Goal: Information Seeking & Learning: Learn about a topic

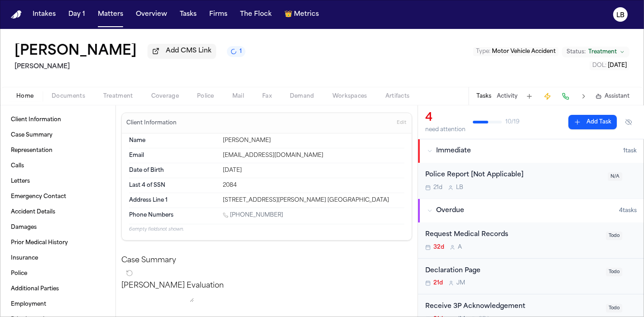
click at [84, 91] on button "Documents" at bounding box center [69, 96] width 52 height 11
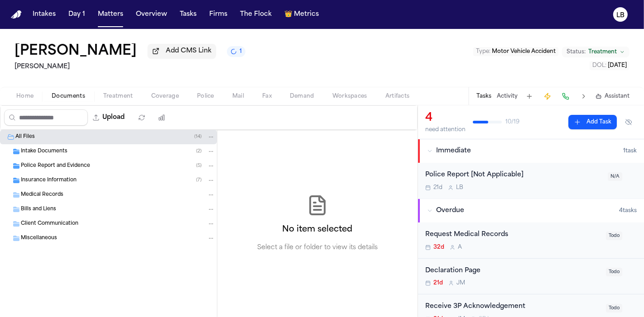
click at [70, 160] on div "Police Report and Evidence ( 5 )" at bounding box center [108, 166] width 217 height 14
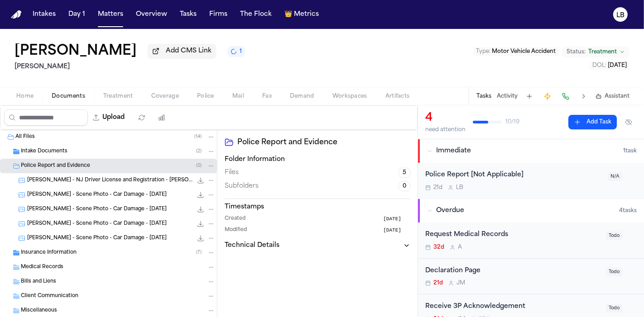
click at [106, 182] on span "[PERSON_NAME] - NJ Driver License and Registration - [PERSON_NAME] - [DATE], 5.…" at bounding box center [109, 181] width 165 height 8
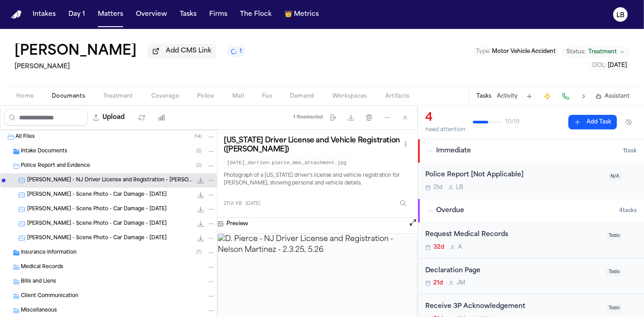
click at [74, 149] on div "Intake Documents ( 2 )" at bounding box center [118, 152] width 194 height 8
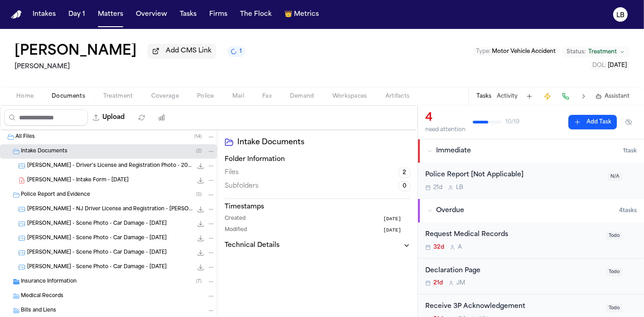
click at [103, 182] on span "[PERSON_NAME] - Intake Form - [DATE]" at bounding box center [77, 181] width 101 height 8
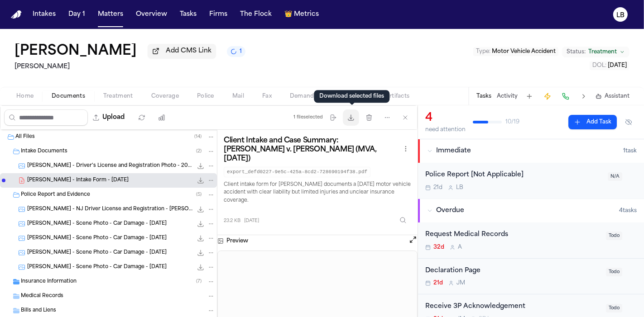
click at [353, 120] on icon "button" at bounding box center [350, 117] width 5 height 5
click at [81, 280] on div "Insurance Information ( 7 )" at bounding box center [118, 282] width 194 height 8
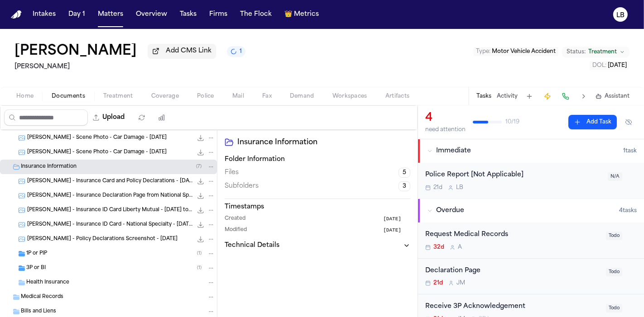
scroll to position [115, 0]
click at [96, 254] on div "1P or PIP ( 1 )" at bounding box center [120, 254] width 189 height 8
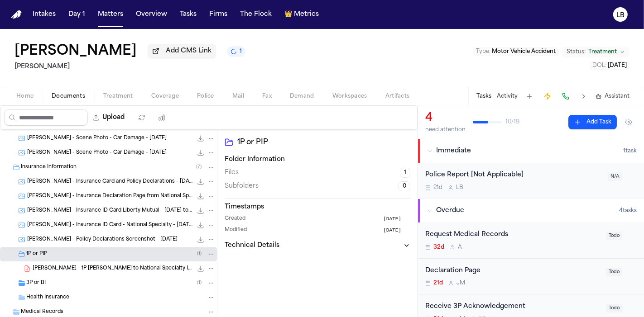
click at [102, 273] on div "[PERSON_NAME] - 1P [PERSON_NAME] to National Specialty Insurance Company - [DAT…" at bounding box center [108, 269] width 217 height 14
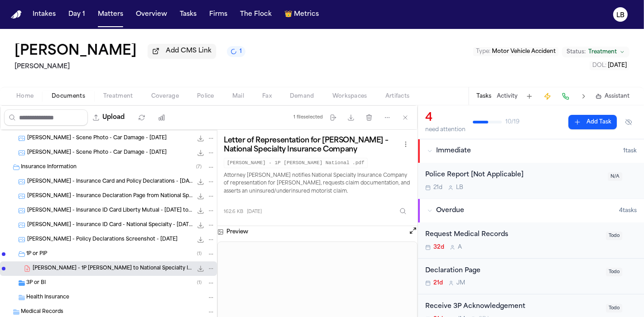
scroll to position [0, 0]
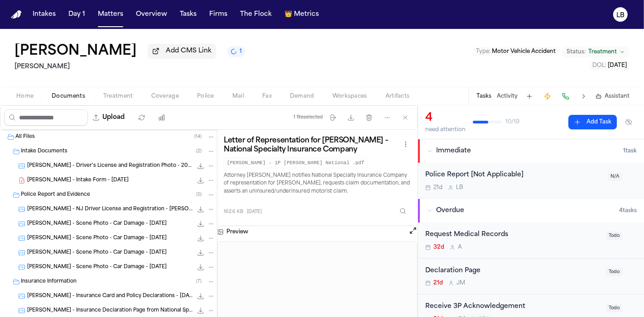
click at [75, 166] on span "[PERSON_NAME] - Driver's License and Registration Photo - 2024" at bounding box center [109, 167] width 165 height 8
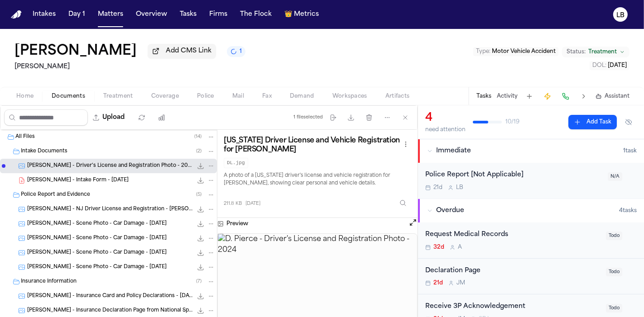
click at [315, 284] on img at bounding box center [317, 287] width 199 height 107
drag, startPoint x: 119, startPoint y: 58, endPoint x: 9, endPoint y: 57, distance: 109.6
click at [9, 57] on div "[PERSON_NAME] Add CMS Link 1 [PERSON_NAME] Type : Motor Vehicle Accident Status…" at bounding box center [322, 58] width 644 height 58
copy div "[PERSON_NAME]"
click at [107, 20] on button "Matters" at bounding box center [110, 14] width 33 height 16
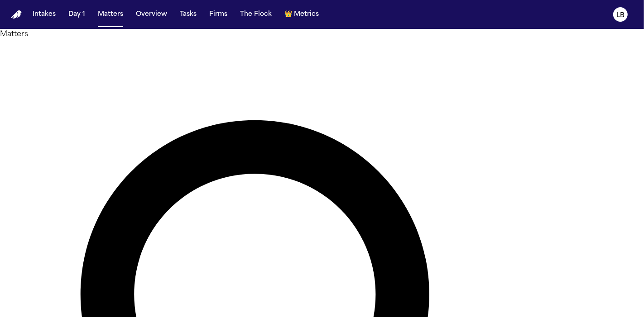
type input "*******"
drag, startPoint x: 284, startPoint y: 50, endPoint x: 190, endPoint y: 49, distance: 94.2
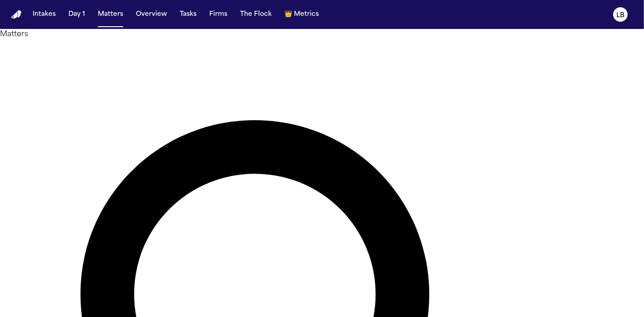
type input "******"
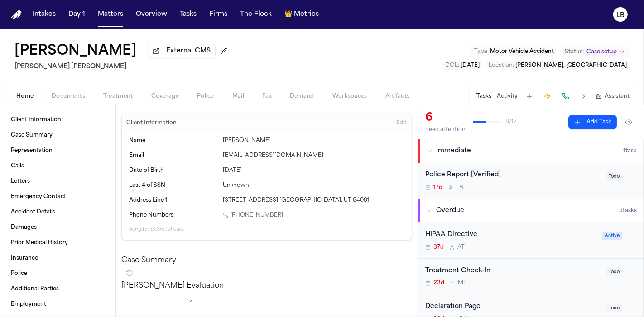
click at [66, 94] on span "Documents" at bounding box center [68, 96] width 33 height 7
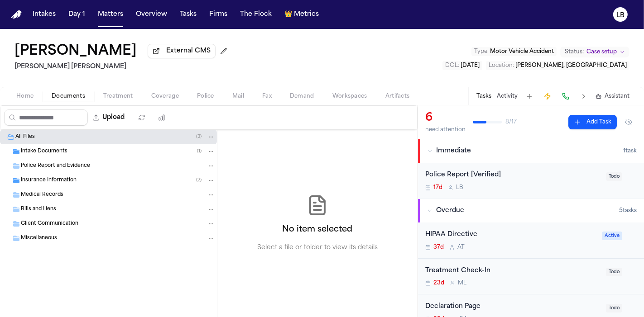
click at [97, 148] on div "Intake Documents ( 1 )" at bounding box center [118, 152] width 194 height 8
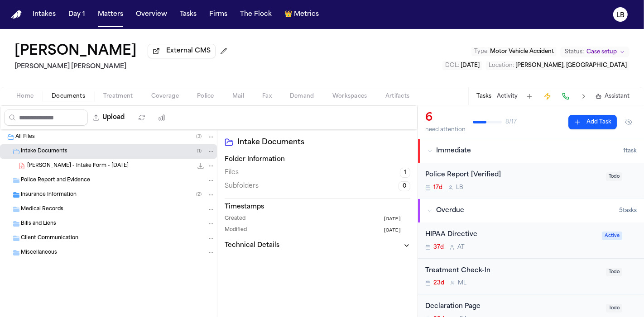
click at [115, 160] on div "[PERSON_NAME] - Intake Form - [DATE] 23.0 KB • PDF" at bounding box center [108, 166] width 217 height 14
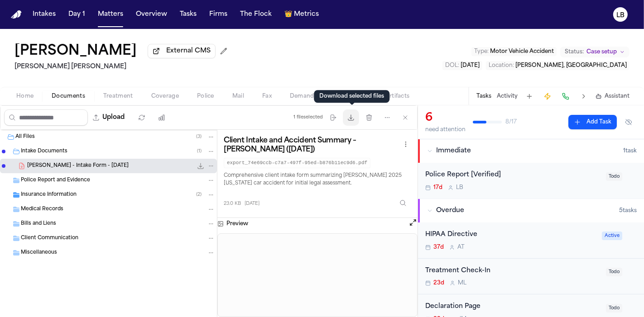
click at [350, 115] on icon "button" at bounding box center [350, 117] width 7 height 7
click at [104, 185] on div "Police Report and Evidence" at bounding box center [108, 180] width 217 height 14
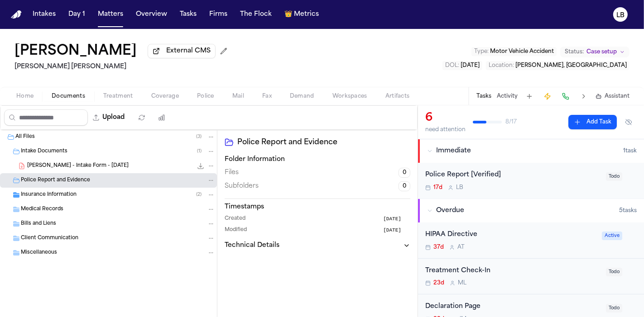
click at [81, 195] on div "Insurance Information ( 2 )" at bounding box center [118, 195] width 194 height 8
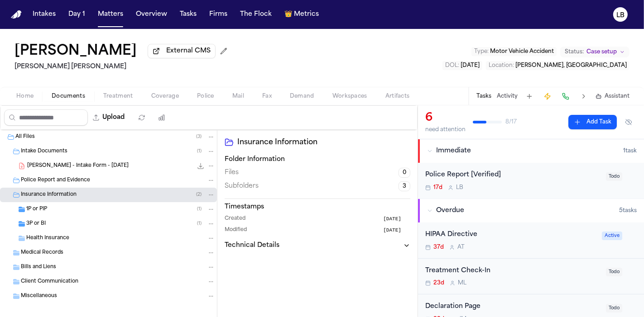
click at [77, 206] on div "1P or PIP ( 1 )" at bounding box center [120, 210] width 189 height 8
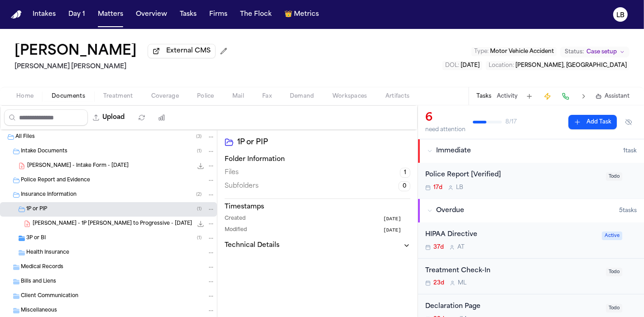
click at [99, 207] on div "1P or PIP ( 1 )" at bounding box center [120, 210] width 189 height 8
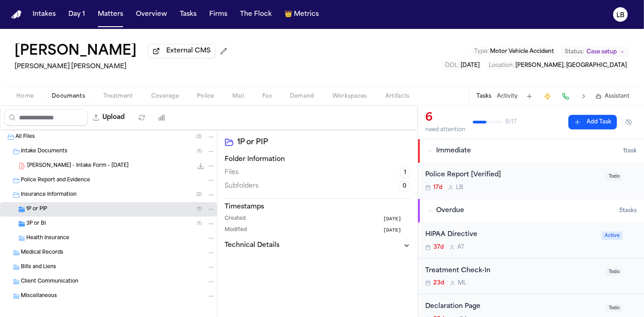
click at [100, 206] on div "1P or PIP ( 1 )" at bounding box center [120, 210] width 189 height 8
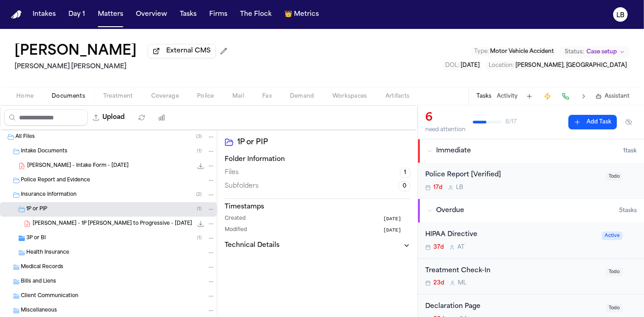
click at [102, 218] on div "[PERSON_NAME] - 1P [PERSON_NAME] to Progressive - [DATE] 202.0 KB • PDF" at bounding box center [108, 224] width 217 height 14
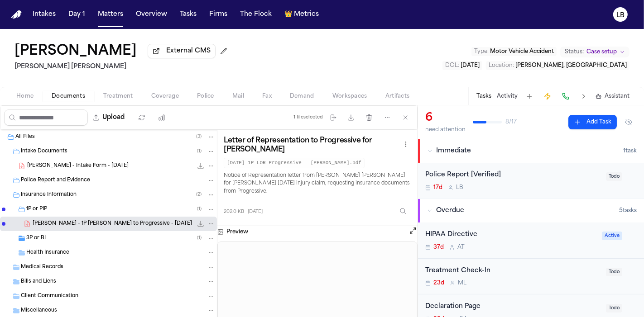
click at [91, 238] on div "3P or BI ( 1 )" at bounding box center [120, 238] width 189 height 8
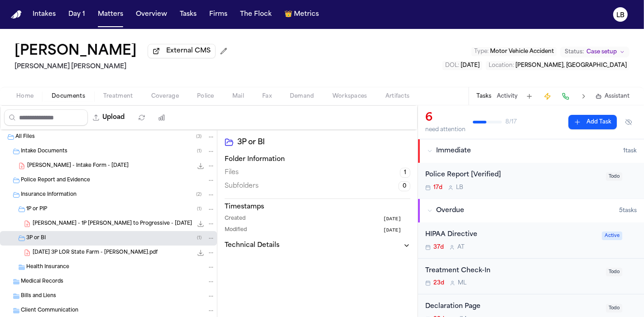
click at [102, 249] on span "[DATE] 3P LOR State Farm - [PERSON_NAME].pdf" at bounding box center [95, 253] width 125 height 8
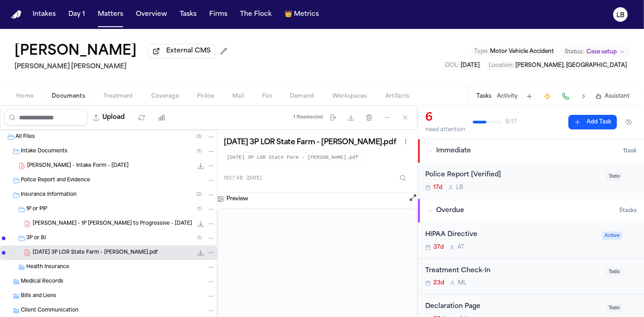
click at [127, 225] on span "[PERSON_NAME] - 1P [PERSON_NAME] to Progressive - [DATE]" at bounding box center [112, 224] width 159 height 8
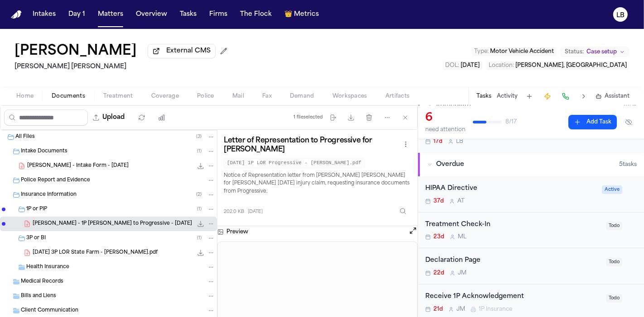
scroll to position [46, 0]
click at [132, 90] on div "Home Documents Treatment Coverage Police Mail Fax Demand Workspaces Artifacts T…" at bounding box center [322, 96] width 644 height 18
click at [22, 96] on span "Home" at bounding box center [24, 96] width 17 height 7
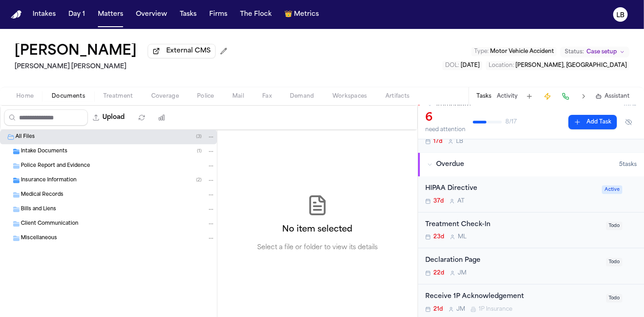
click at [71, 98] on span "Documents" at bounding box center [68, 96] width 33 height 7
click at [58, 158] on div "Intake Documents ( 1 )" at bounding box center [108, 151] width 217 height 14
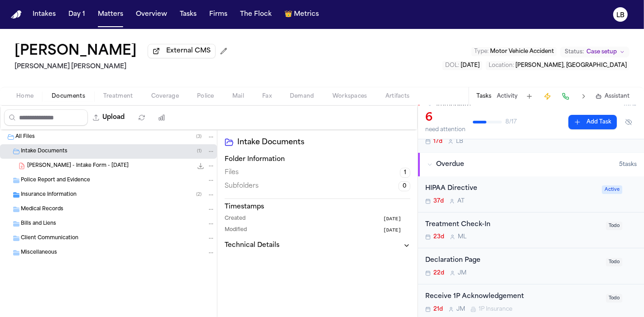
click at [58, 163] on span "[PERSON_NAME] - Intake Form - [DATE]" at bounding box center [77, 167] width 101 height 8
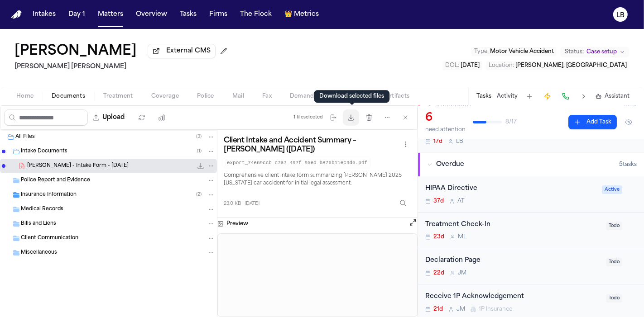
click at [351, 122] on button "Download files" at bounding box center [351, 118] width 16 height 16
click at [107, 14] on button "Matters" at bounding box center [110, 14] width 33 height 16
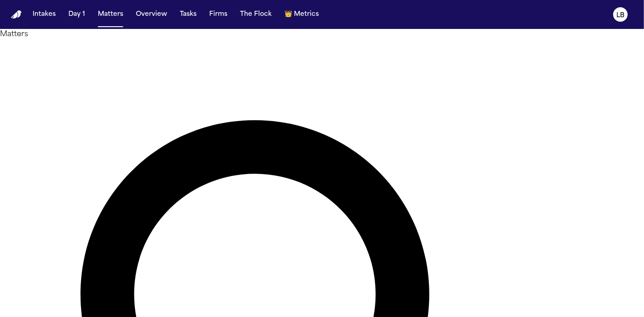
drag, startPoint x: 599, startPoint y: 85, endPoint x: 349, endPoint y: 127, distance: 252.9
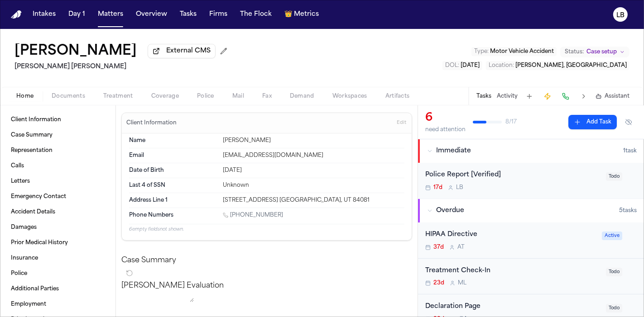
click at [512, 99] on button "Activity" at bounding box center [507, 96] width 21 height 7
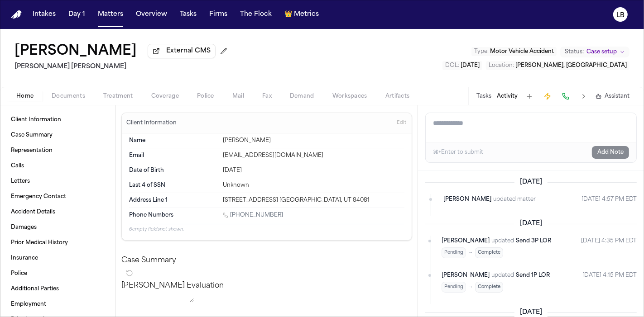
click at [482, 129] on textarea "Add a note to this matter" at bounding box center [531, 127] width 210 height 29
paste textarea "**********"
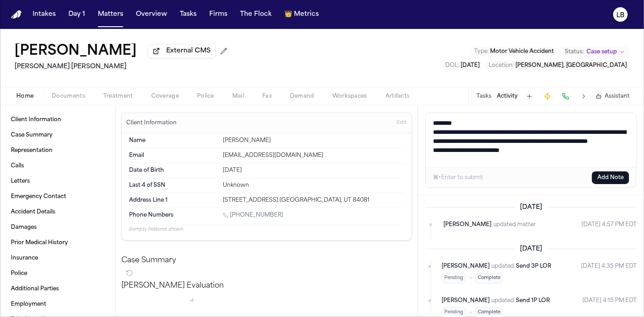
scroll to position [4, 0]
drag, startPoint x: 469, startPoint y: 120, endPoint x: 407, endPoint y: 122, distance: 61.1
click at [407, 122] on div "Client Information Case Summary Representation Calls Letters Emergency Contact …" at bounding box center [322, 211] width 644 height 212
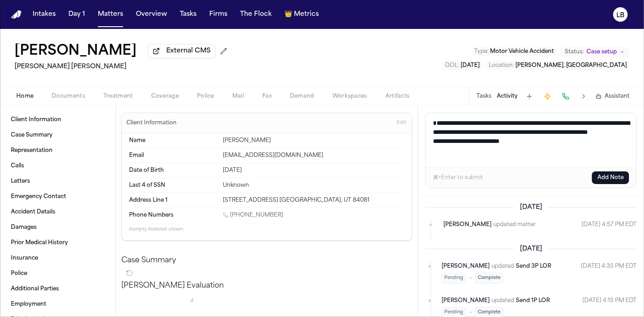
type textarea "**********"
click at [604, 175] on button "Add Note" at bounding box center [610, 178] width 37 height 13
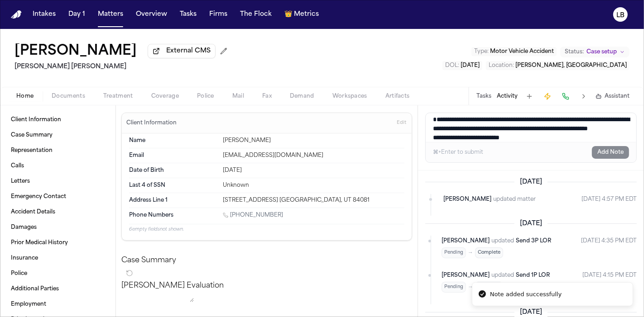
scroll to position [0, 0]
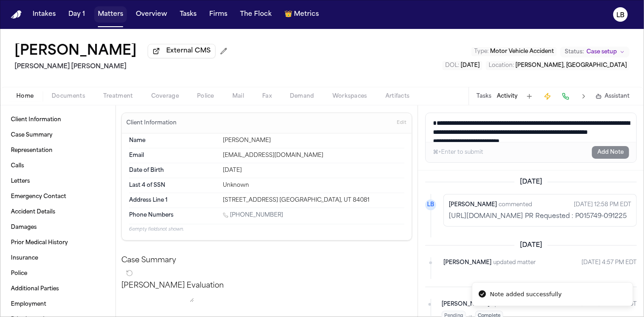
click at [105, 16] on button "Matters" at bounding box center [110, 14] width 33 height 16
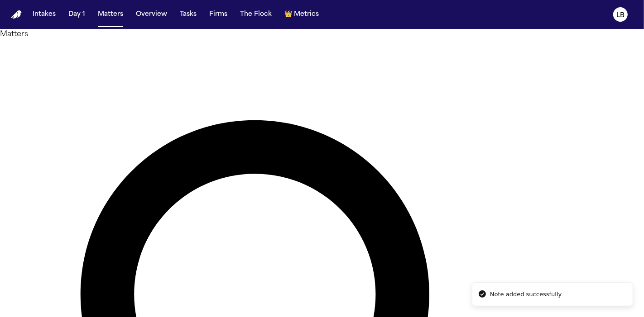
type input "******"
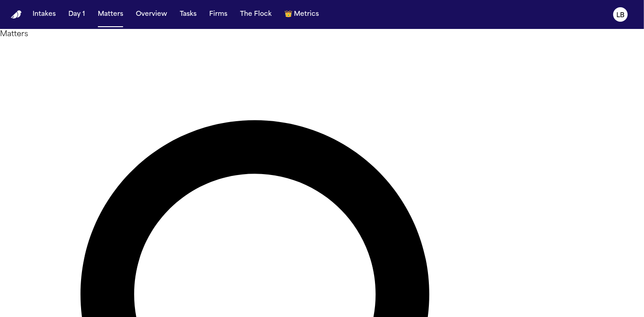
drag, startPoint x: 275, startPoint y: 55, endPoint x: 178, endPoint y: 48, distance: 97.1
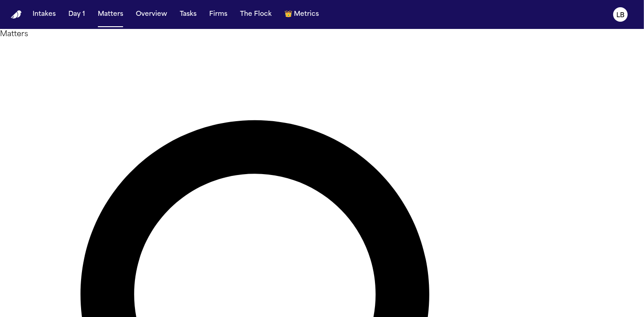
type input "******"
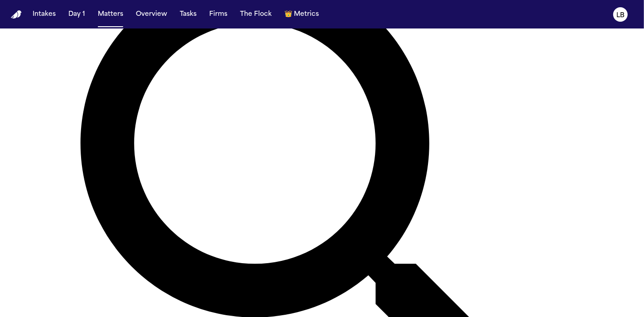
scroll to position [106, 0]
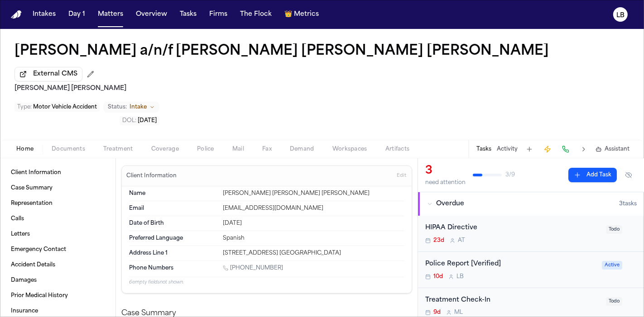
click at [78, 146] on span "Documents" at bounding box center [68, 149] width 33 height 7
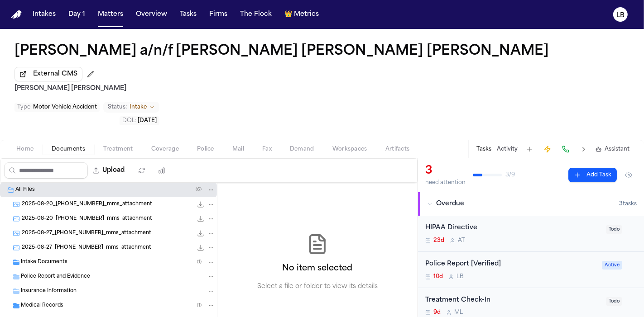
click at [70, 258] on div "Intake Documents ( 1 )" at bounding box center [118, 262] width 194 height 8
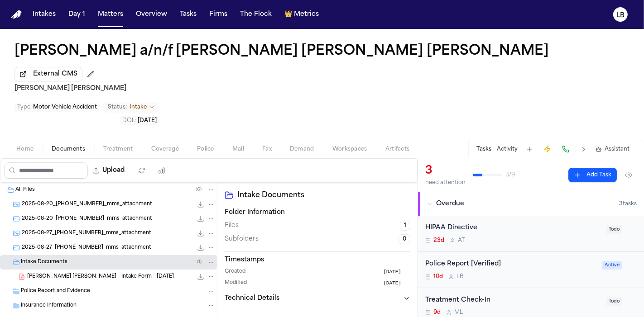
click at [77, 273] on span "[PERSON_NAME] [PERSON_NAME] - Intake Form - [DATE]" at bounding box center [100, 277] width 147 height 8
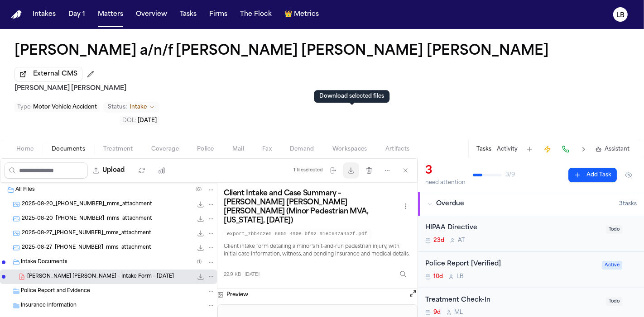
click at [349, 167] on icon "button" at bounding box center [350, 170] width 7 height 7
click at [62, 244] on span "2025-08-27_[PHONE_NUMBER]_mms_attachment" at bounding box center [86, 248] width 129 height 8
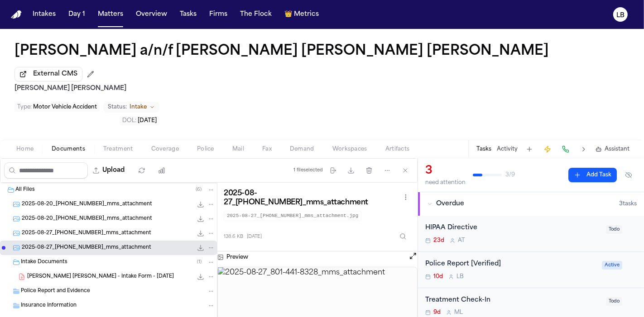
click at [333, 268] on img at bounding box center [317, 305] width 199 height 74
click at [123, 230] on span "2025-08-27_[PHONE_NUMBER]_mms_attachment" at bounding box center [86, 234] width 129 height 8
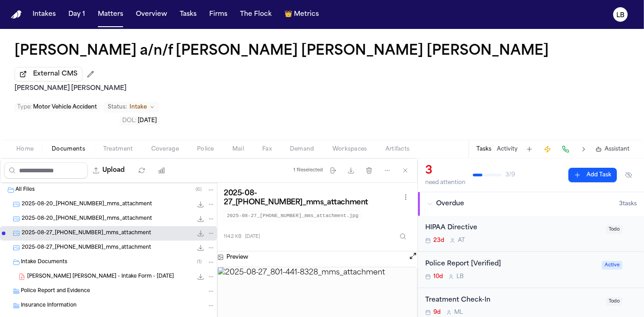
click at [107, 212] on div "2025-08-20_[PHONE_NUMBER]_mms_attachment 155.2 KB • JPG" at bounding box center [108, 219] width 217 height 14
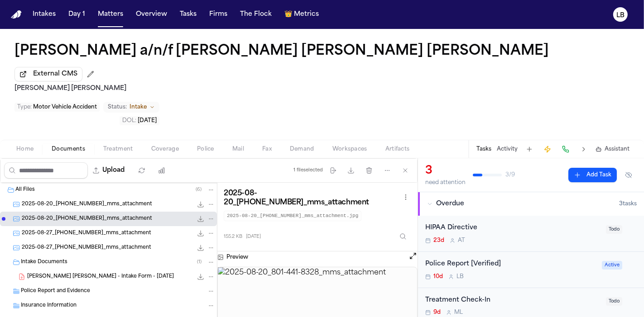
click at [92, 201] on span "2025-08-20_[PHONE_NUMBER]_mms_attachment" at bounding box center [87, 205] width 130 height 8
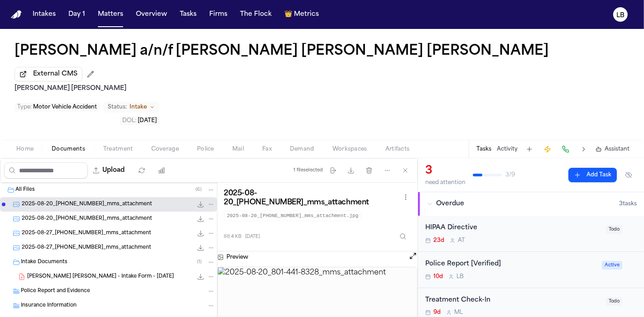
click at [84, 273] on span "[PERSON_NAME] [PERSON_NAME] - Intake Form - [DATE]" at bounding box center [100, 277] width 147 height 8
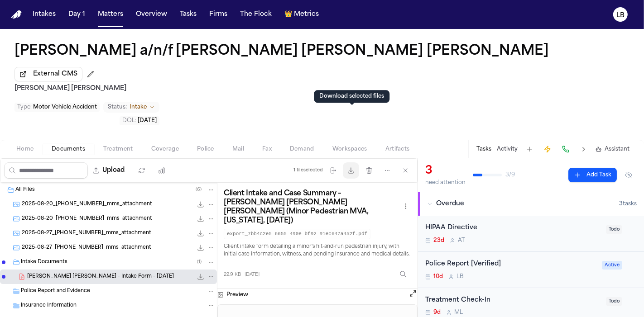
click at [351, 167] on icon "button" at bounding box center [350, 170] width 7 height 7
click at [512, 140] on div "Tasks Activity Assistant" at bounding box center [552, 149] width 168 height 18
click at [503, 146] on button "Activity" at bounding box center [507, 149] width 21 height 7
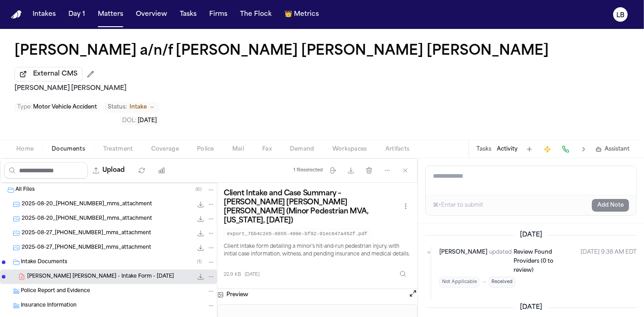
click at [494, 166] on textarea "Add a note to this matter" at bounding box center [531, 180] width 210 height 29
type textarea "*"
paste textarea "**********"
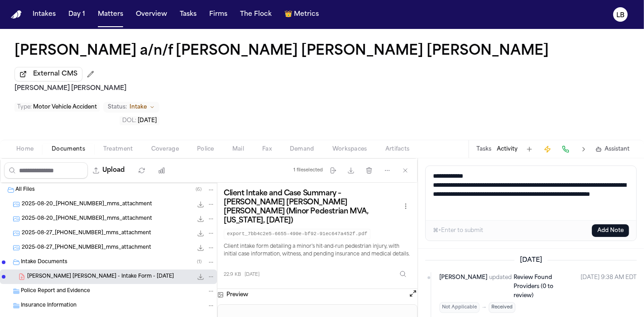
scroll to position [13, 0]
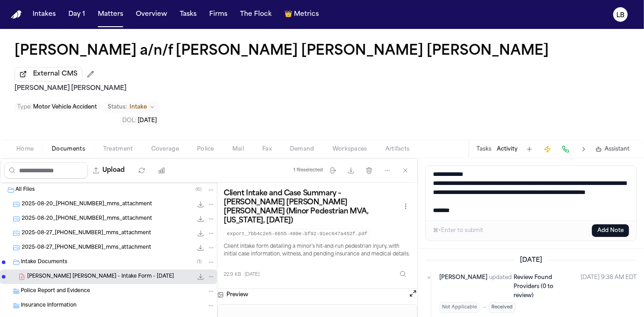
paste textarea "**********"
type textarea "**********"
click at [604, 225] on button "Add Note" at bounding box center [610, 231] width 37 height 13
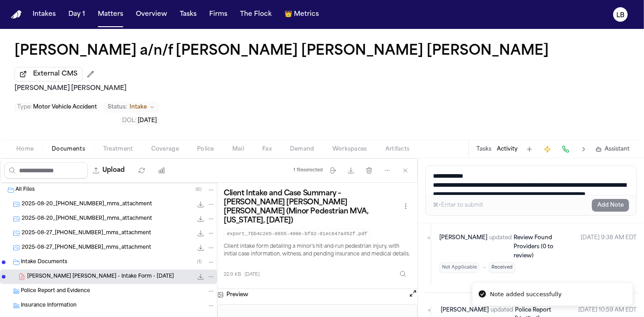
scroll to position [29, 0]
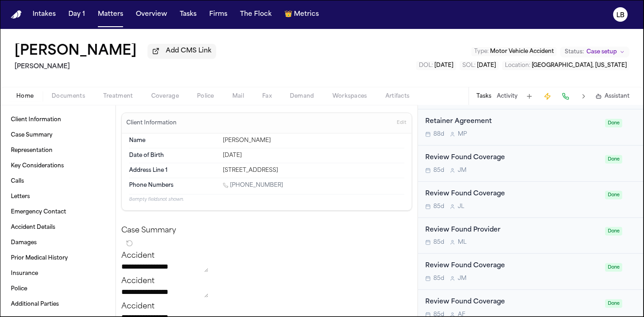
scroll to position [377, 0]
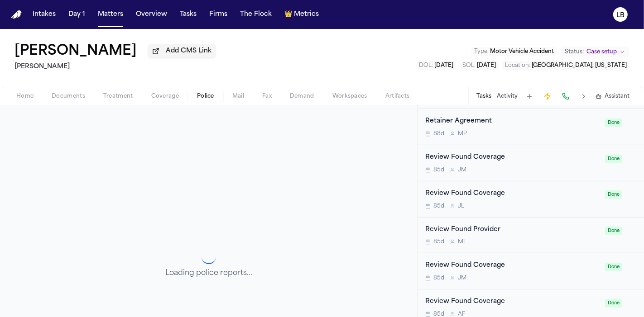
click at [208, 94] on span "Police" at bounding box center [205, 96] width 17 height 7
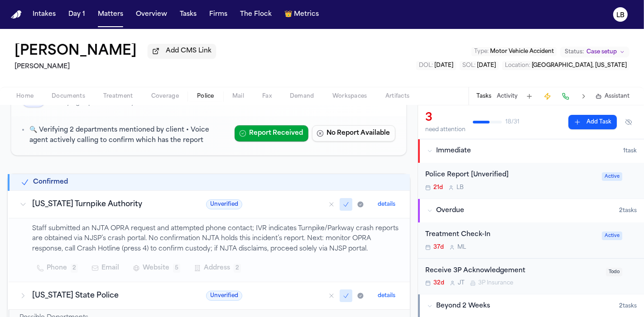
click at [27, 100] on button "Home" at bounding box center [24, 96] width 35 height 11
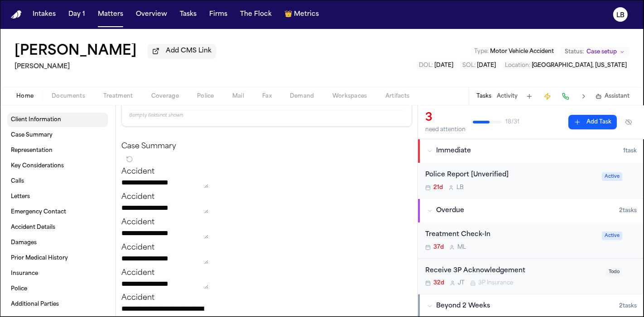
click at [47, 122] on span "Client Information" at bounding box center [36, 119] width 50 height 7
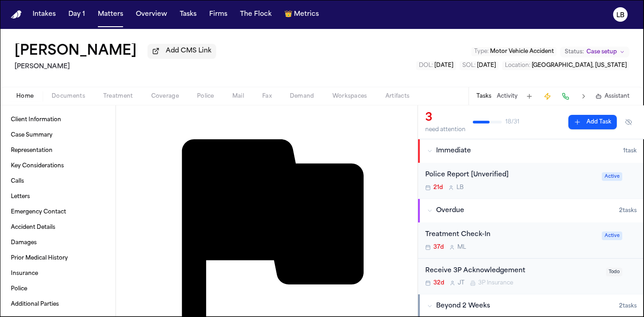
scroll to position [833, 0]
click at [510, 96] on button "Activity" at bounding box center [507, 96] width 21 height 7
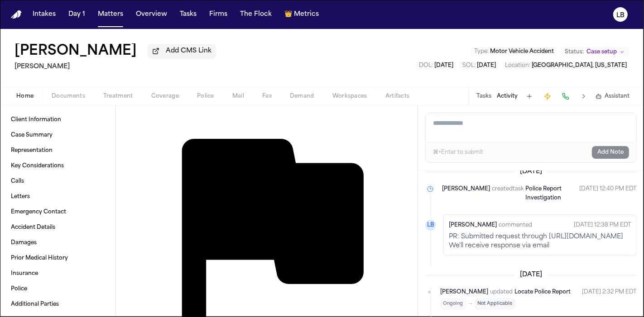
scroll to position [499, 0]
click at [540, 251] on p "PR: Submitted request through https://www.njta.com/forms-public-records/opra-fo…" at bounding box center [540, 242] width 182 height 18
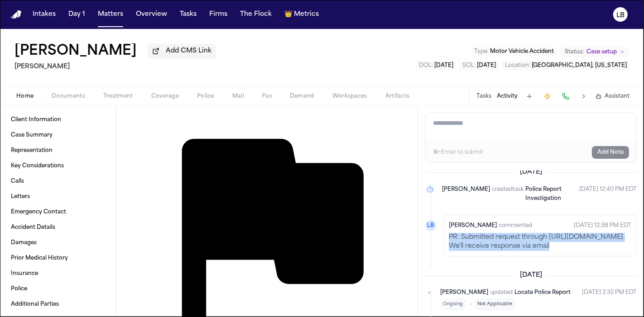
click at [540, 251] on p "PR: Submitted request through https://www.njta.com/forms-public-records/opra-fo…" at bounding box center [540, 242] width 182 height 18
click at [588, 245] on p "PR: Submitted request through https://www.njta.com/forms-public-records/opra-fo…" at bounding box center [540, 242] width 182 height 18
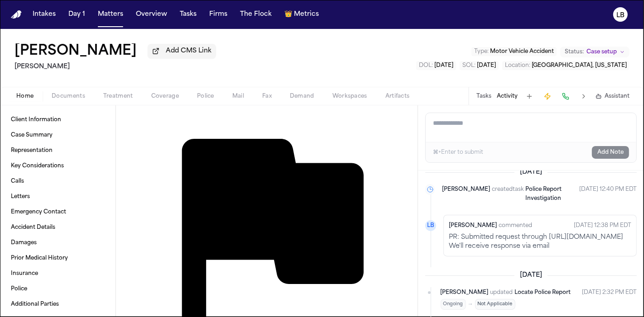
click at [61, 95] on span "Documents" at bounding box center [68, 96] width 33 height 7
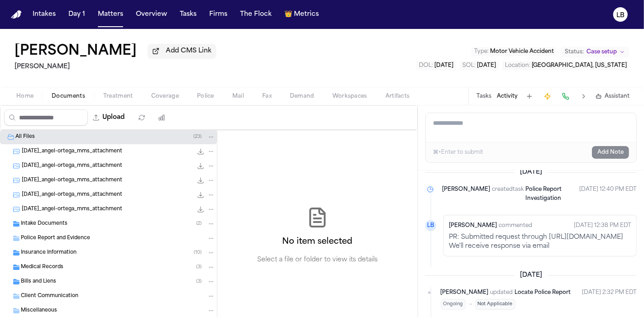
click at [46, 93] on button "Documents" at bounding box center [69, 96] width 52 height 11
click at [26, 98] on span "Home" at bounding box center [24, 96] width 17 height 7
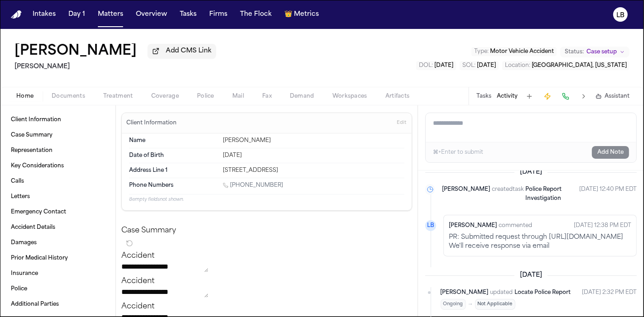
click at [38, 94] on button "Home" at bounding box center [24, 96] width 35 height 11
click at [49, 119] on span "Client Information" at bounding box center [36, 119] width 50 height 7
click at [255, 186] on link "1 (862) 888-3469" at bounding box center [253, 185] width 60 height 7
click at [72, 96] on span "Documents" at bounding box center [68, 96] width 33 height 7
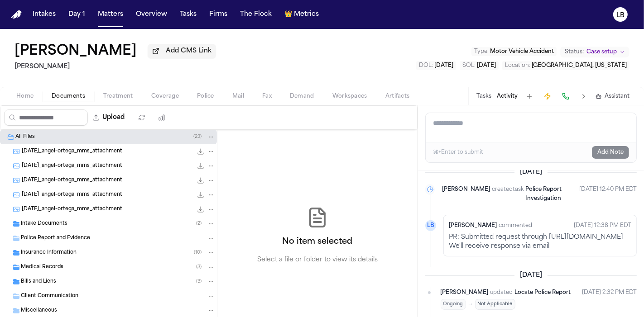
click at [92, 234] on div "Police Report and Evidence" at bounding box center [118, 238] width 194 height 8
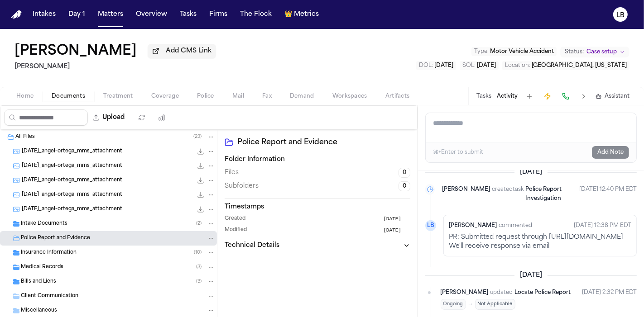
scroll to position [21, 0]
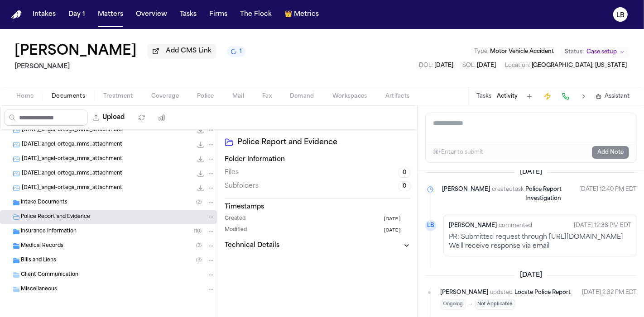
drag, startPoint x: 208, startPoint y: 58, endPoint x: 1, endPoint y: 47, distance: 207.2
click at [1, 47] on div "Angel Wilfredo Ortega Guia Add CMS Link 1 Mohamed K Ahmed Type : Motor Vehicle …" at bounding box center [322, 58] width 644 height 58
copy h1 "[PERSON_NAME]"
drag, startPoint x: 81, startPoint y: 67, endPoint x: 8, endPoint y: 65, distance: 73.8
click at [8, 65] on div "Angel Wilfredo Ortega Guia Add CMS Link 1 Mohamed K Ahmed Type : Motor Vehicle …" at bounding box center [322, 58] width 644 height 58
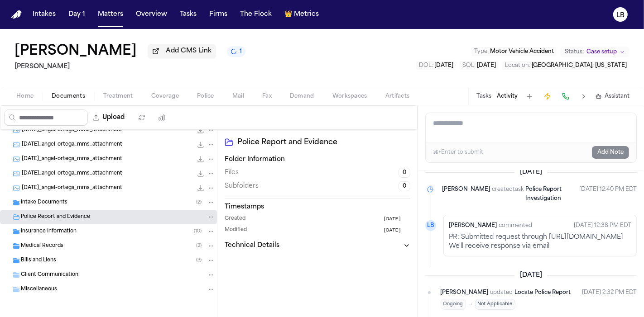
copy h2 "[PERSON_NAME]"
